Goal: Information Seeking & Learning: Learn about a topic

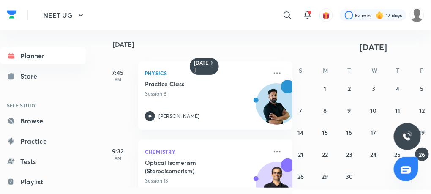
scroll to position [6, 24]
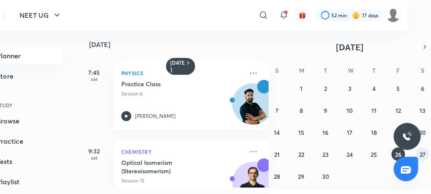
click at [422, 151] on abbr "27" at bounding box center [422, 154] width 6 height 8
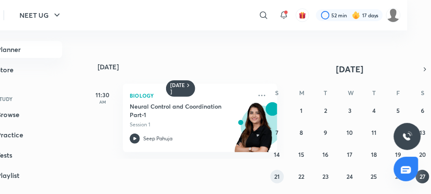
click at [275, 177] on abbr "21" at bounding box center [276, 176] width 5 height 8
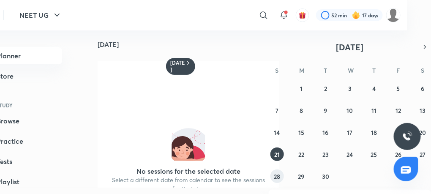
click at [282, 175] on button "28" at bounding box center [277, 176] width 14 height 14
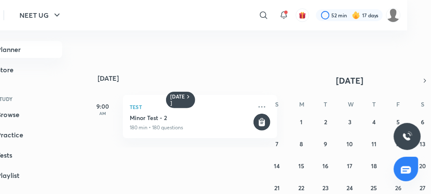
scroll to position [62, 24]
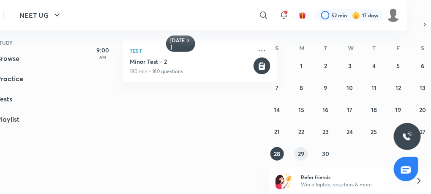
click at [303, 150] on abbr "29" at bounding box center [301, 153] width 6 height 8
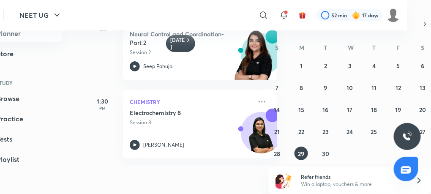
scroll to position [0, 0]
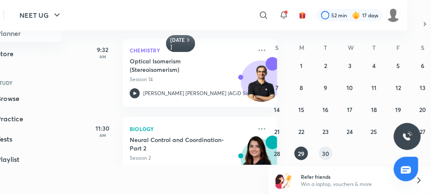
click at [325, 152] on abbr "30" at bounding box center [325, 153] width 7 height 8
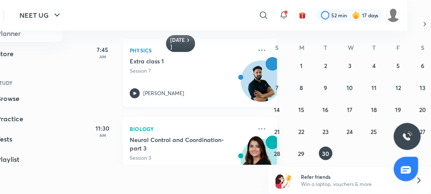
click at [135, 88] on icon at bounding box center [135, 93] width 10 height 10
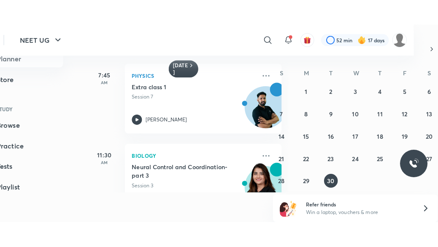
scroll to position [6, 0]
